Goal: Transaction & Acquisition: Download file/media

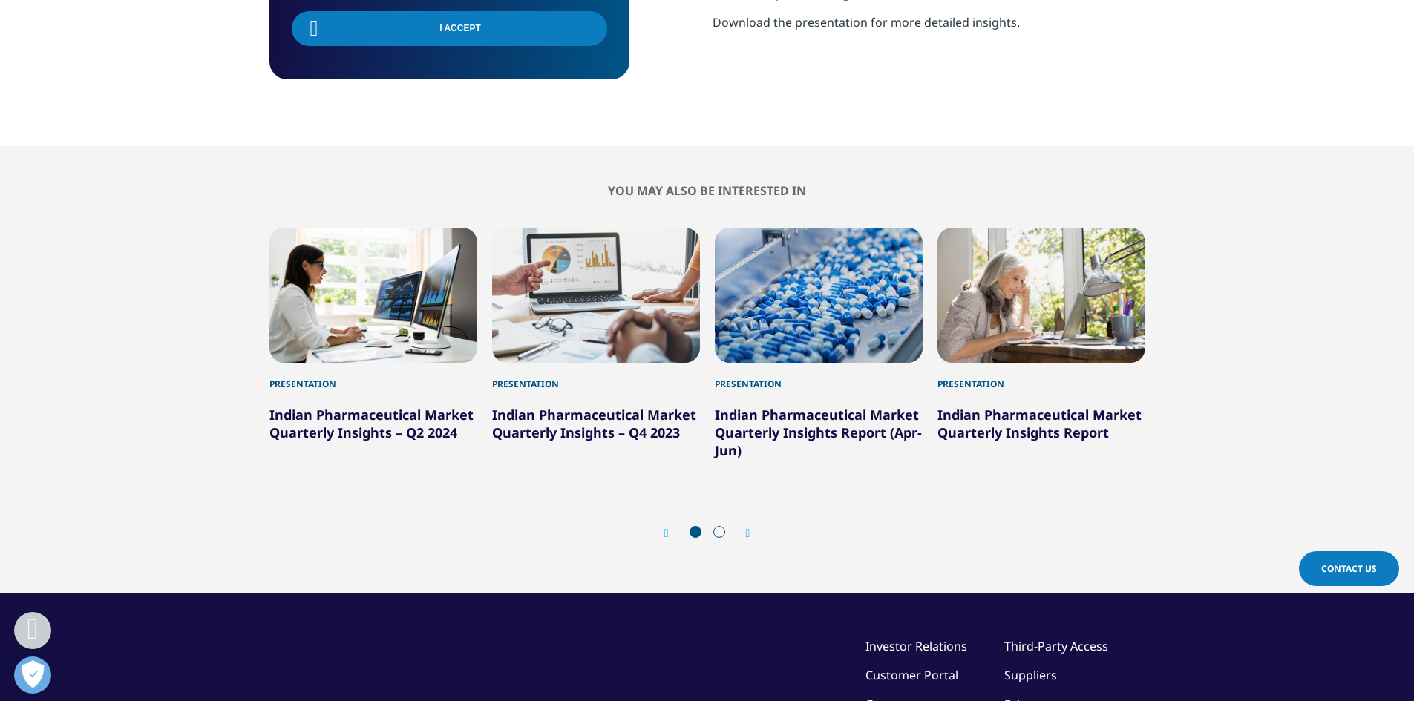
scroll to position [816, 0]
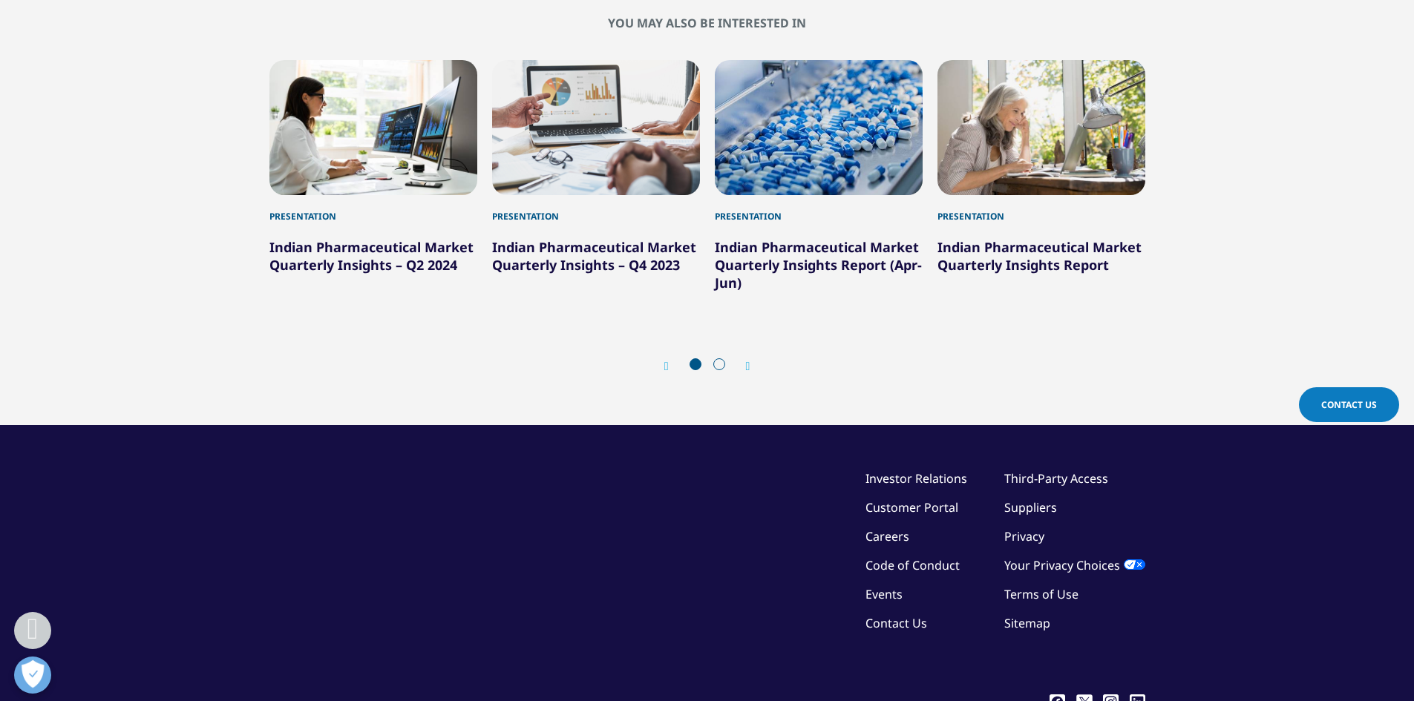
click at [748, 367] on icon "Next slide" at bounding box center [748, 367] width 4 height 12
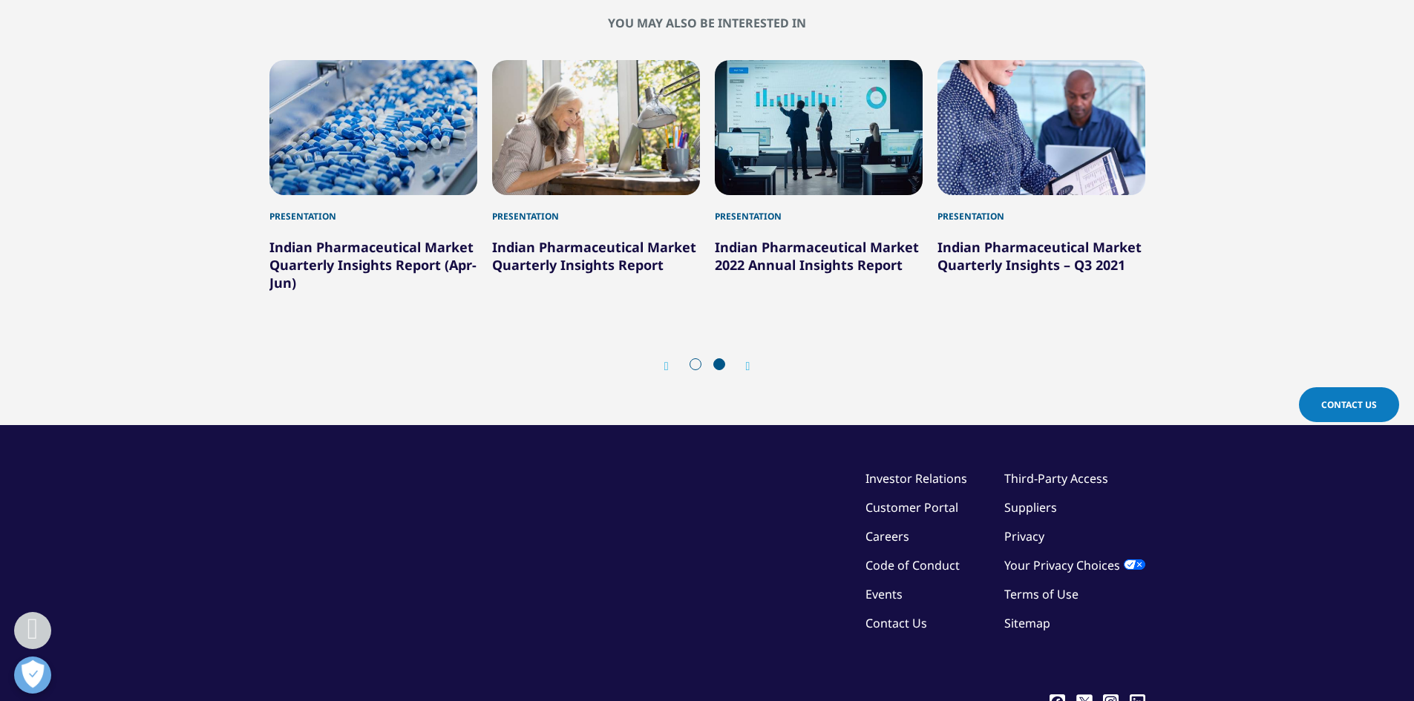
click at [664, 362] on icon "Previous slide" at bounding box center [666, 367] width 4 height 12
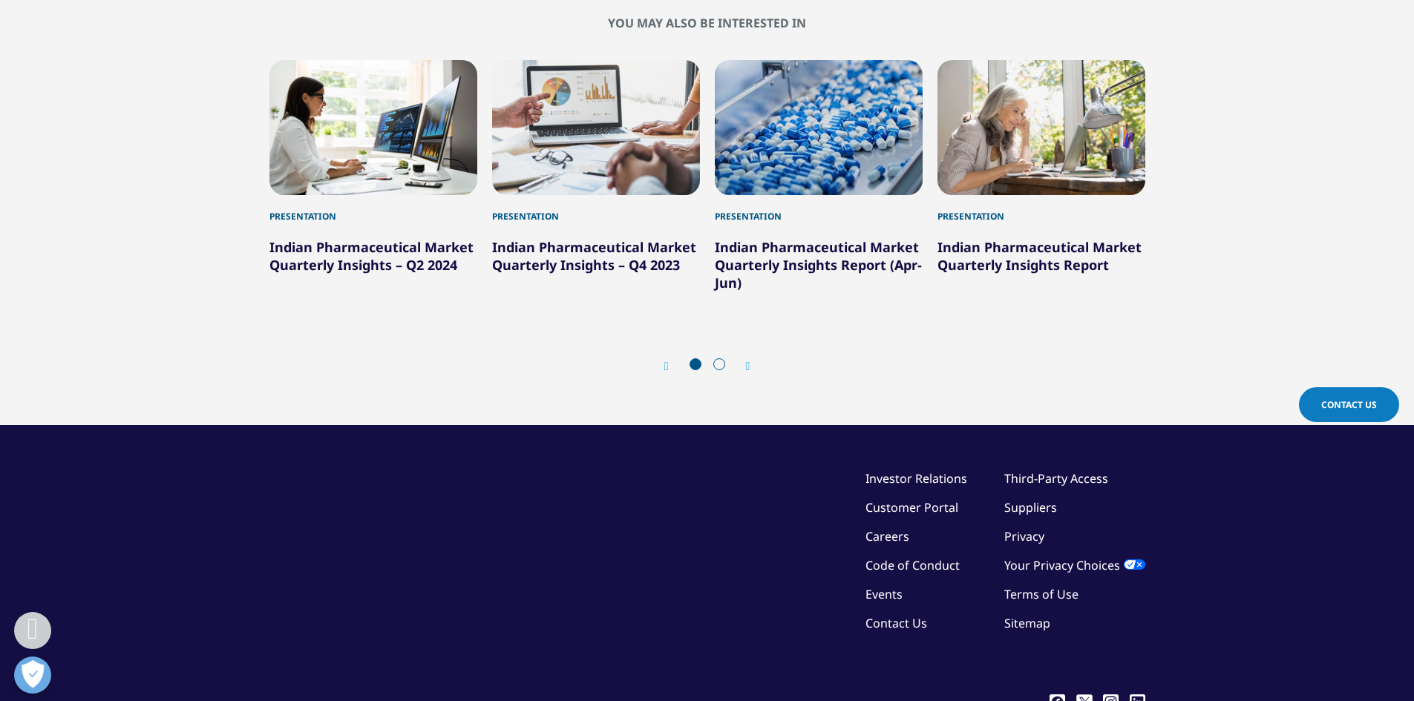
click at [416, 240] on link "Indian Pharmaceutical Market Quarterly Insights – Q2 2024" at bounding box center [371, 256] width 204 height 36
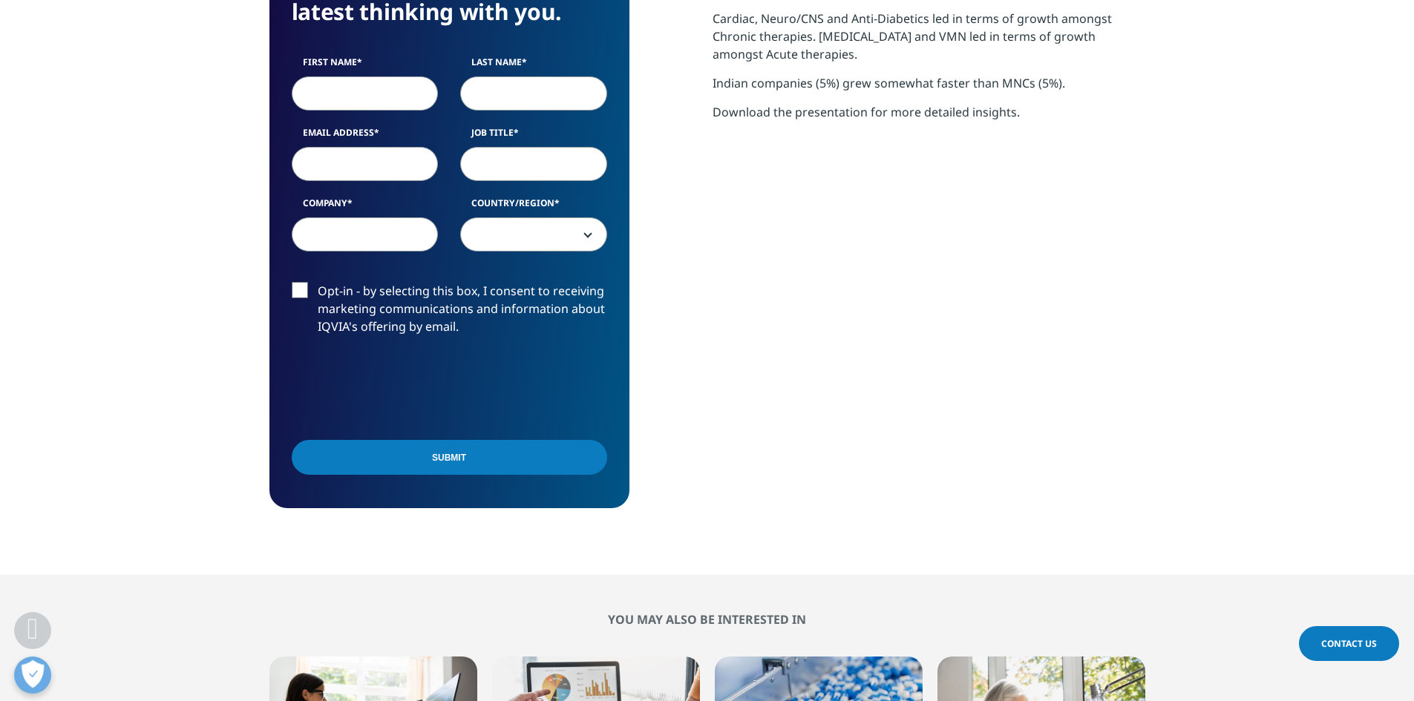
scroll to position [503, 0]
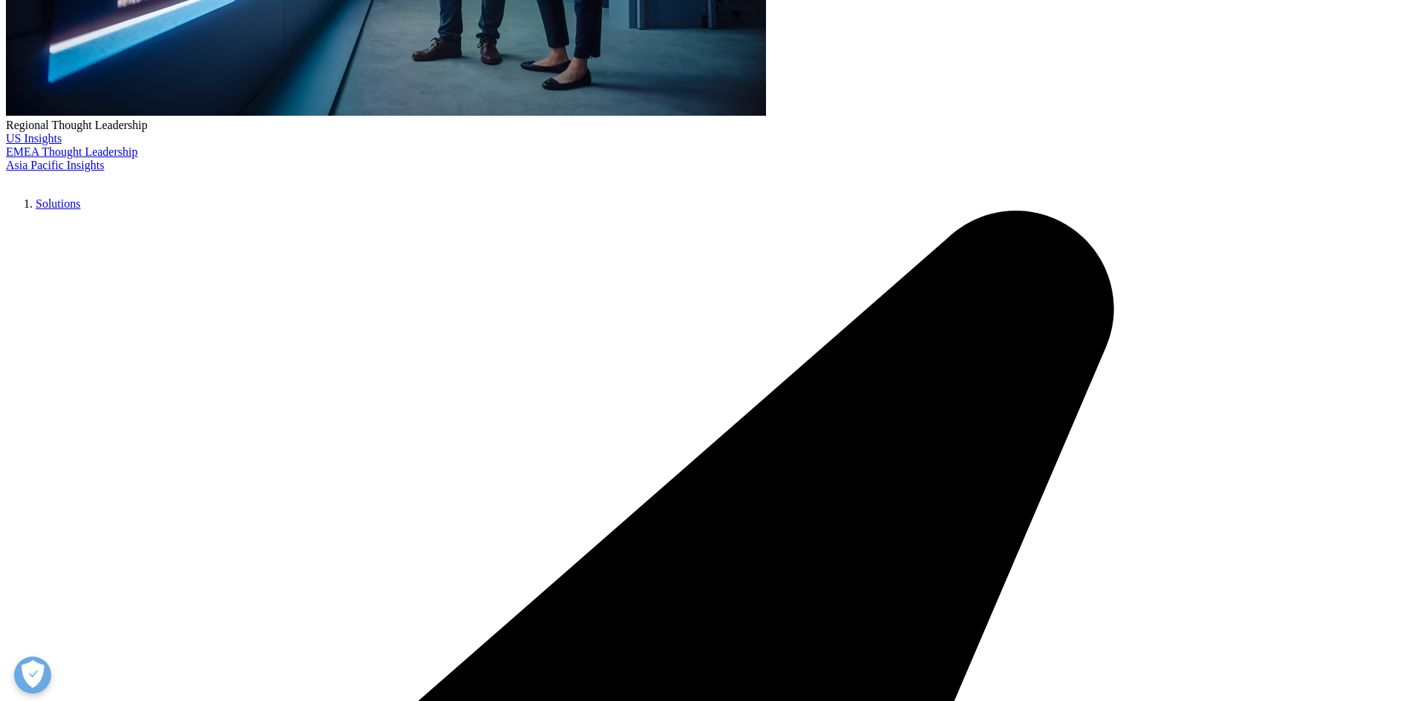
scroll to position [594, 0]
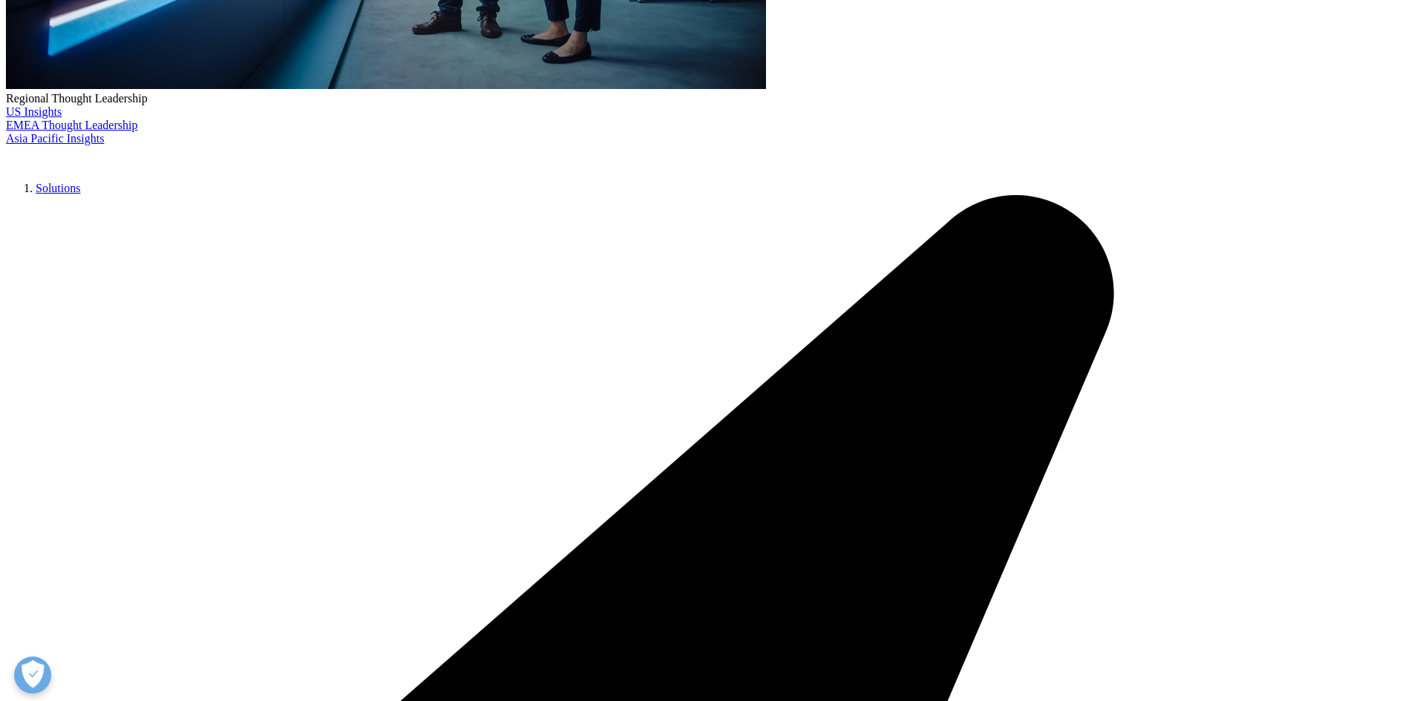
type input "Aryan"
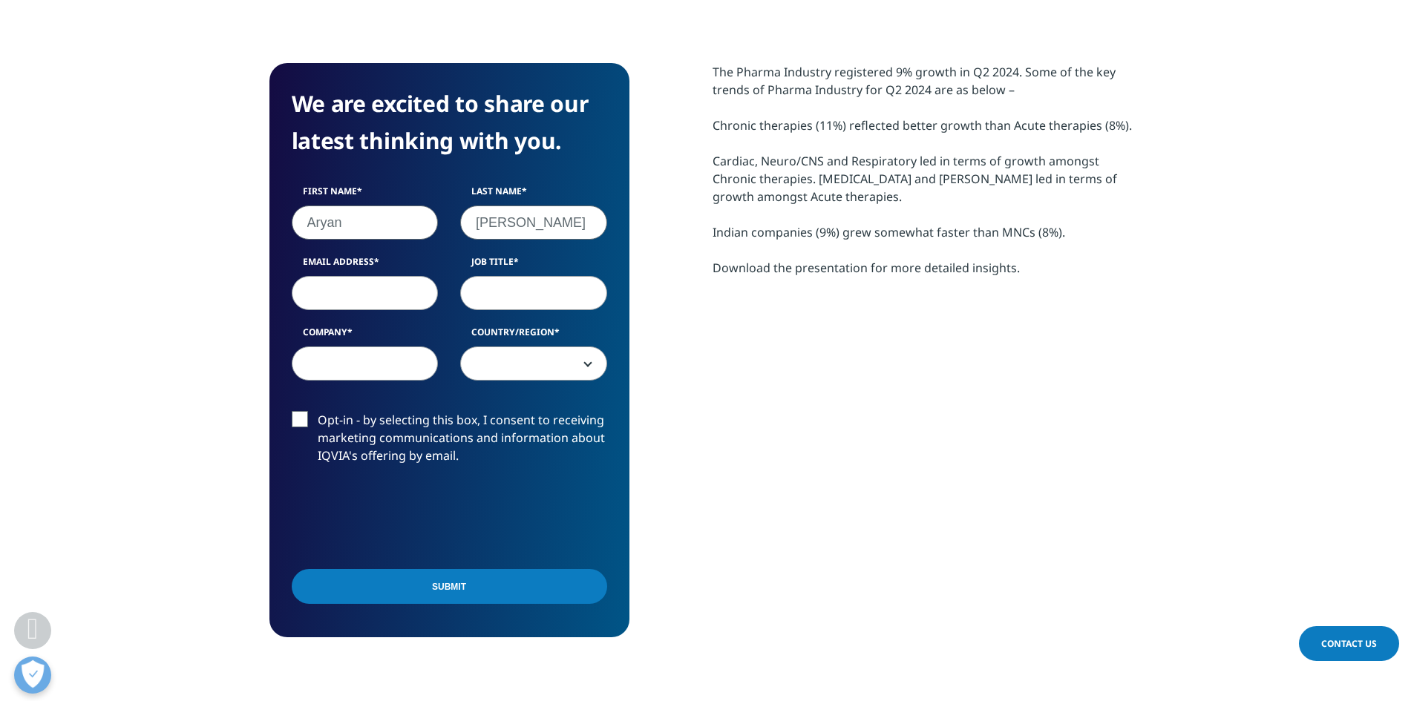
type input "Gupta"
type input "aryan.g.8702@gmail.com"
type input "Student"
type input "IIM Ahmedabad"
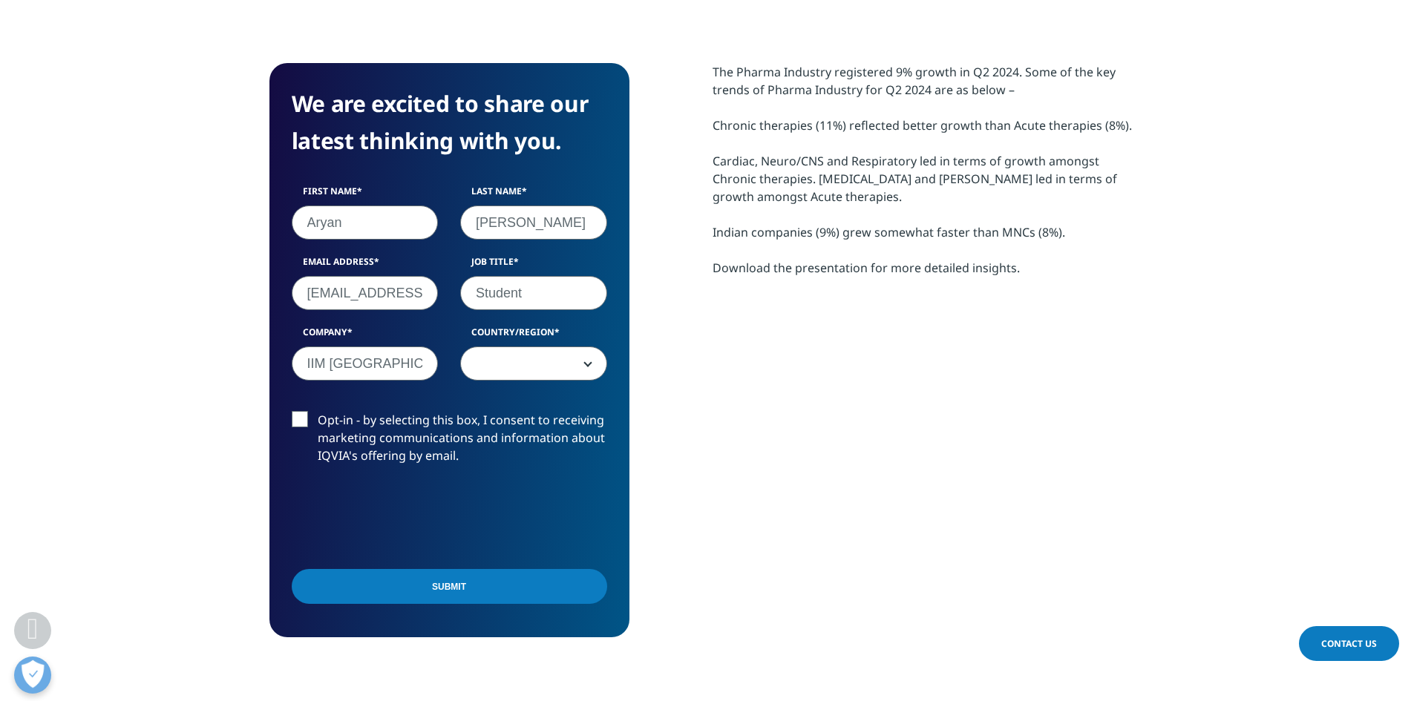
click at [548, 370] on span at bounding box center [533, 364] width 145 height 34
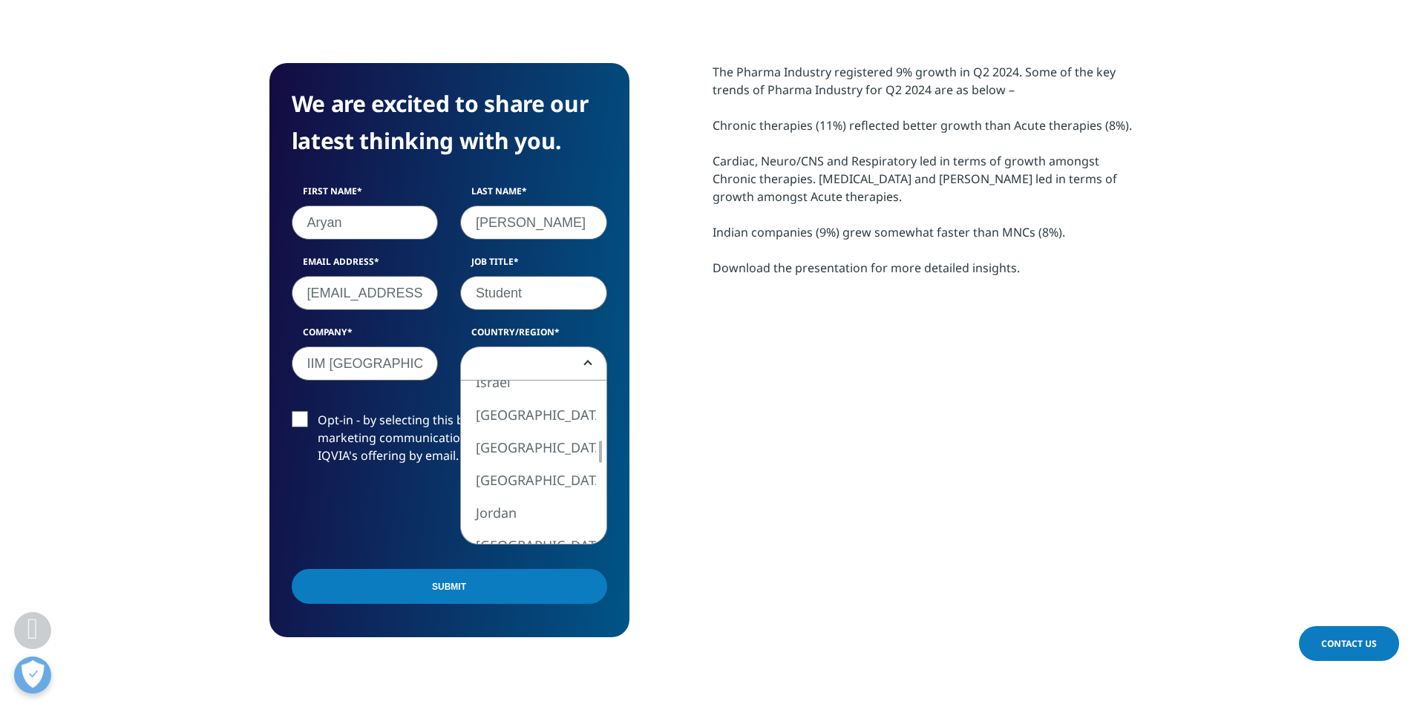
select select "[GEOGRAPHIC_DATA]"
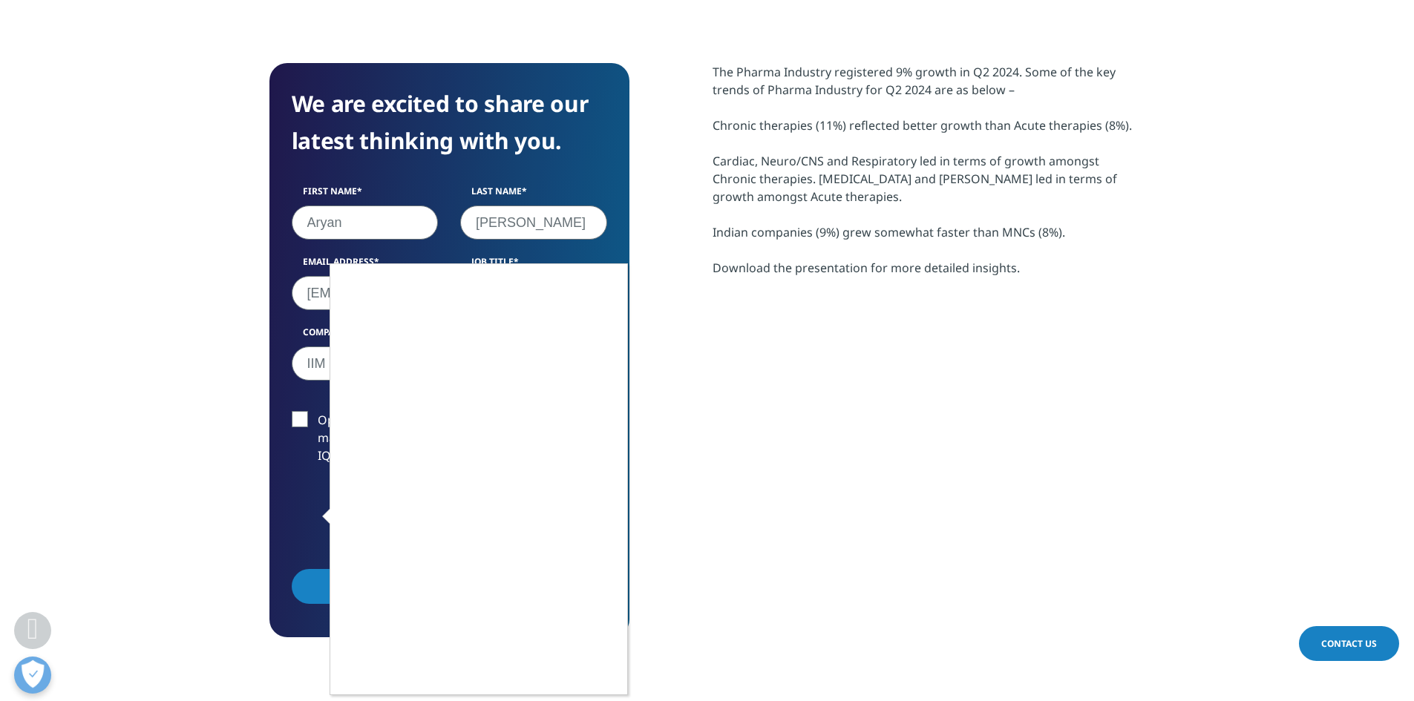
click at [666, 433] on div at bounding box center [707, 350] width 1414 height 701
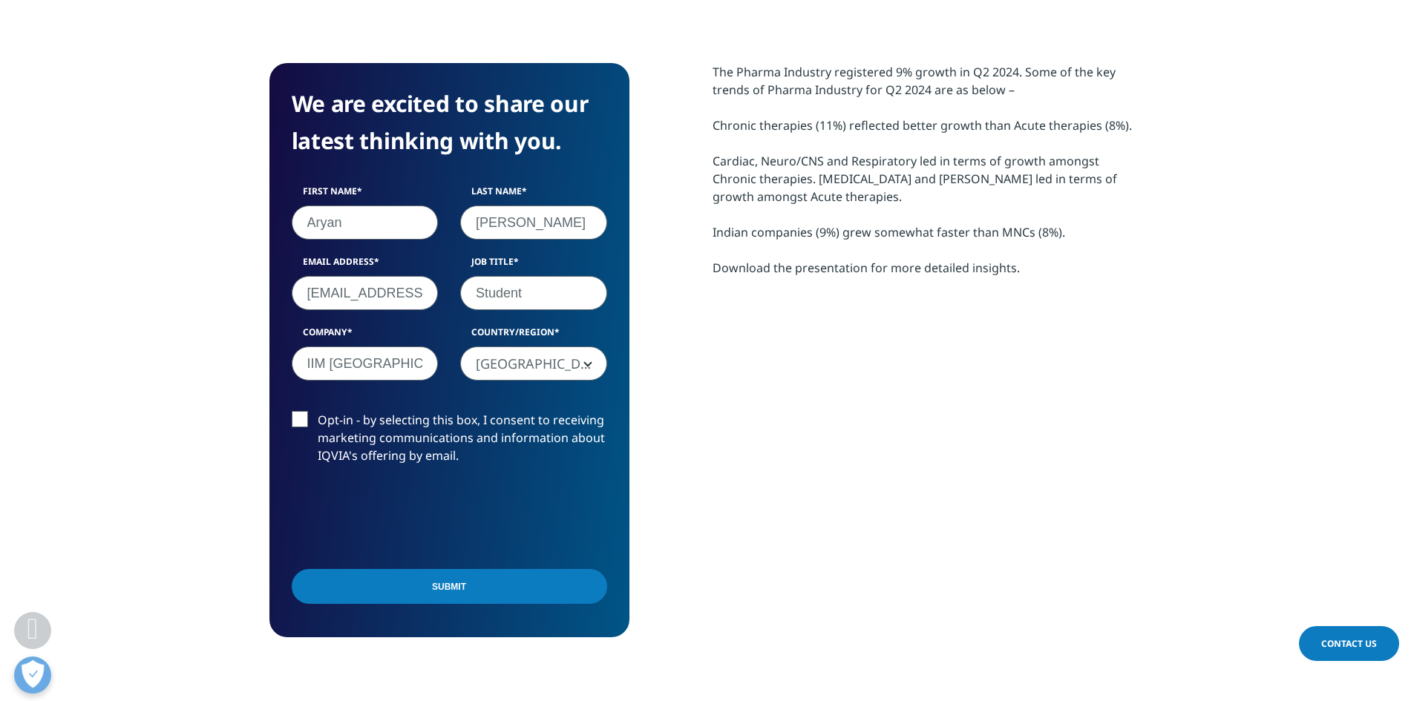
click at [439, 595] on input "Submit" at bounding box center [449, 586] width 315 height 35
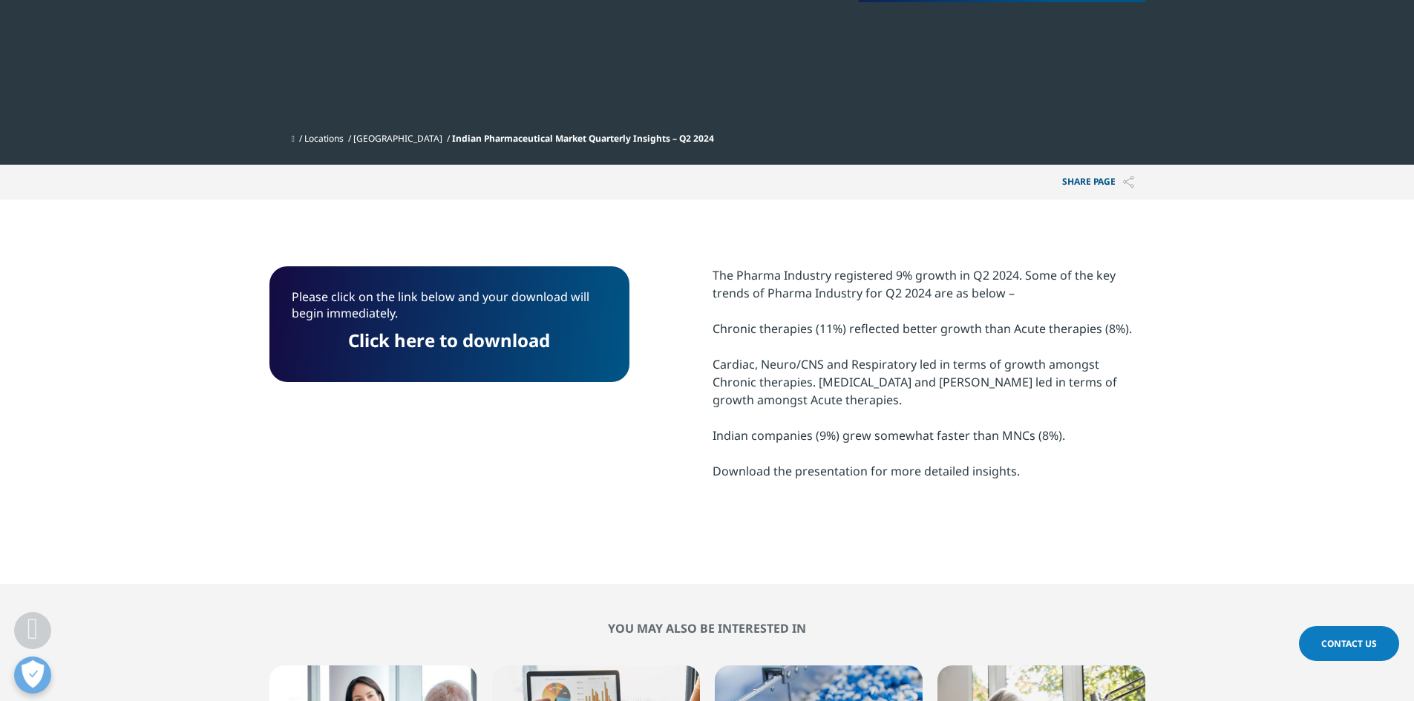
scroll to position [382, 0]
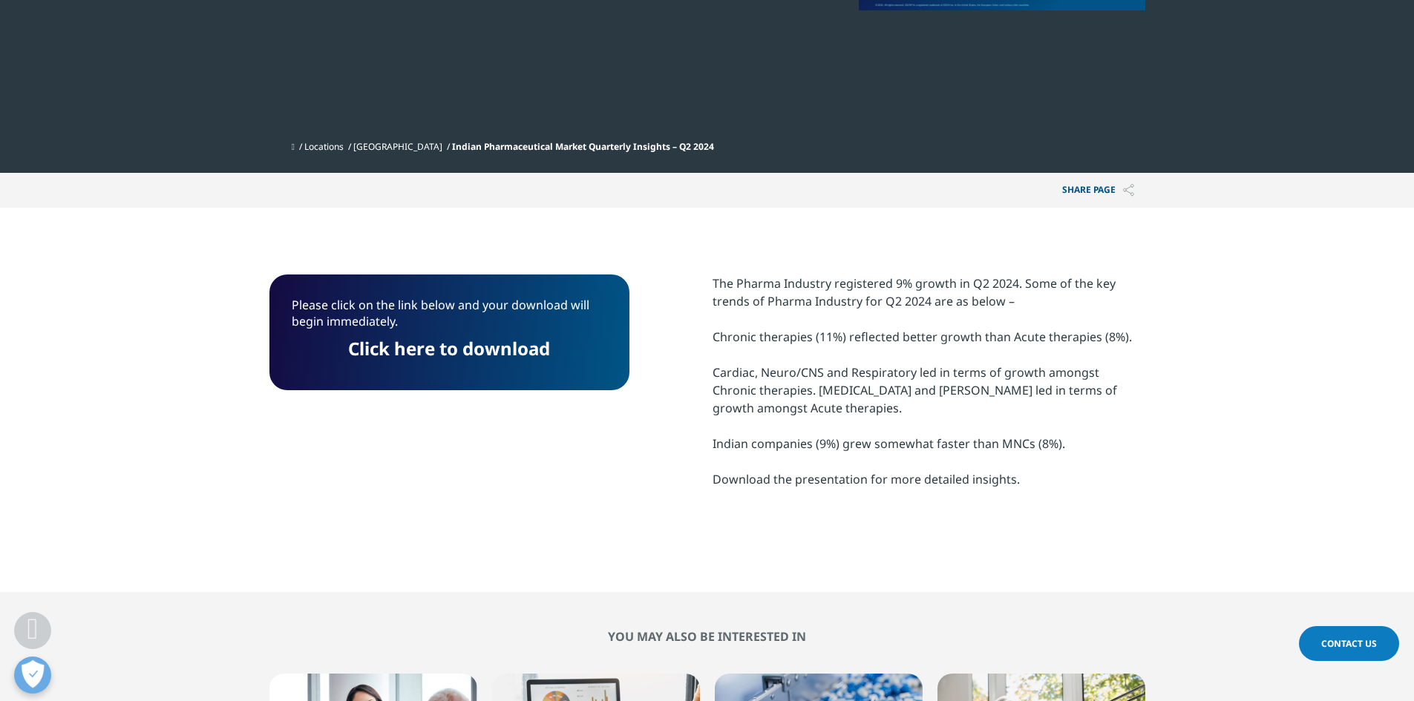
click at [466, 347] on link "Click here to download" at bounding box center [449, 348] width 202 height 24
